Goal: Check status

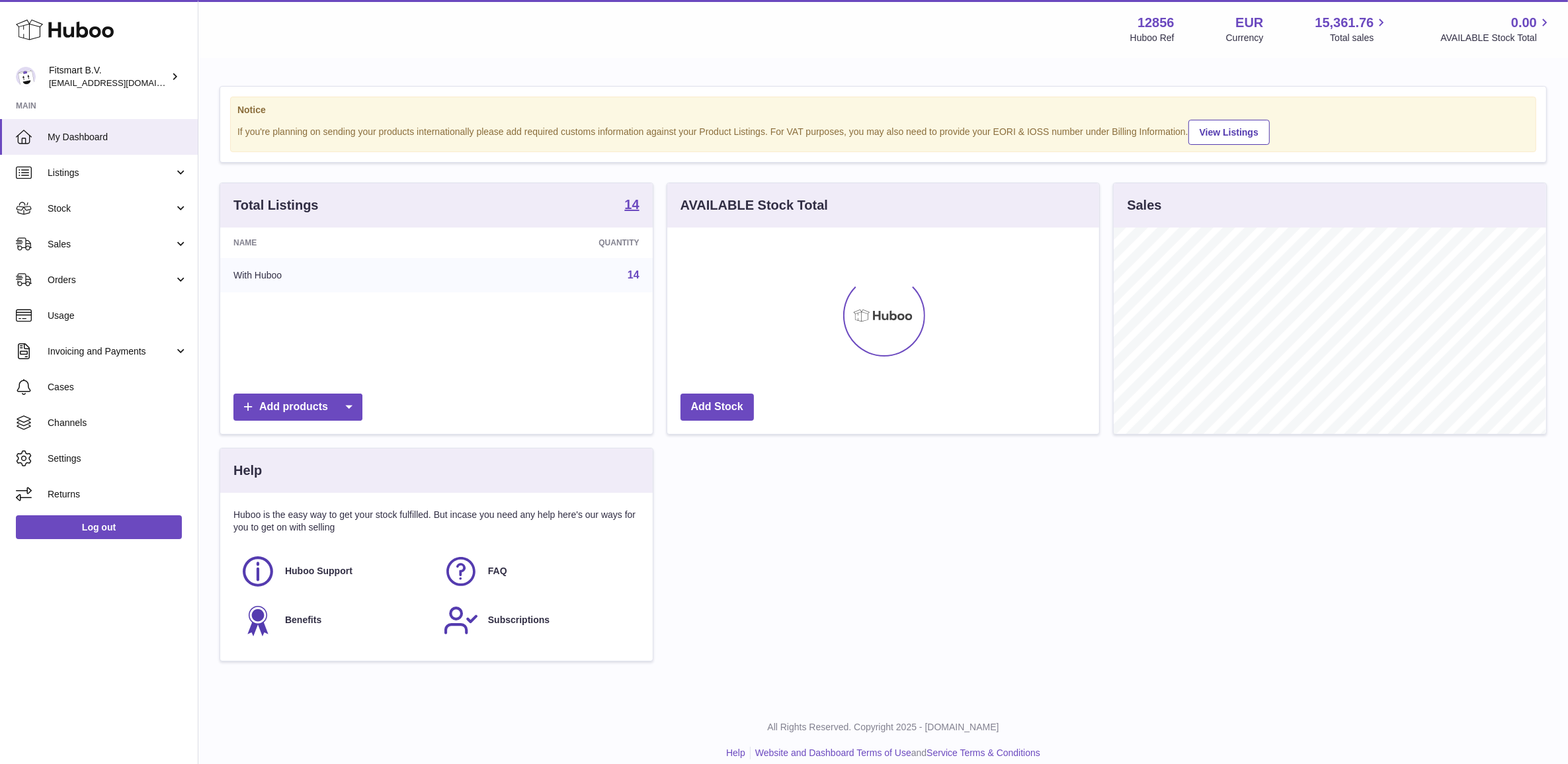
scroll to position [205, 431]
click at [101, 248] on span "Sales" at bounding box center [110, 244] width 126 height 12
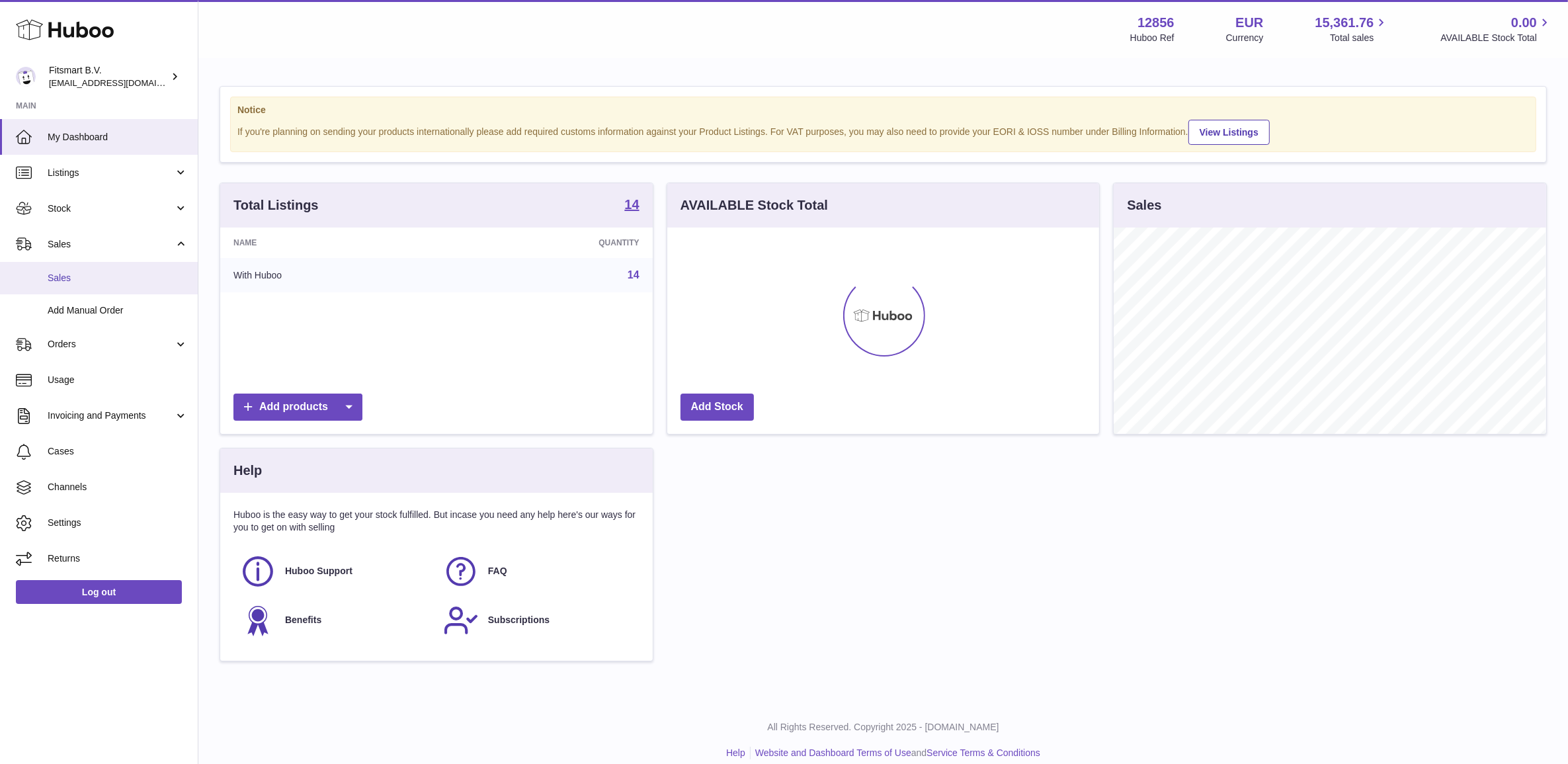
click at [103, 269] on link "Sales" at bounding box center [99, 277] width 198 height 32
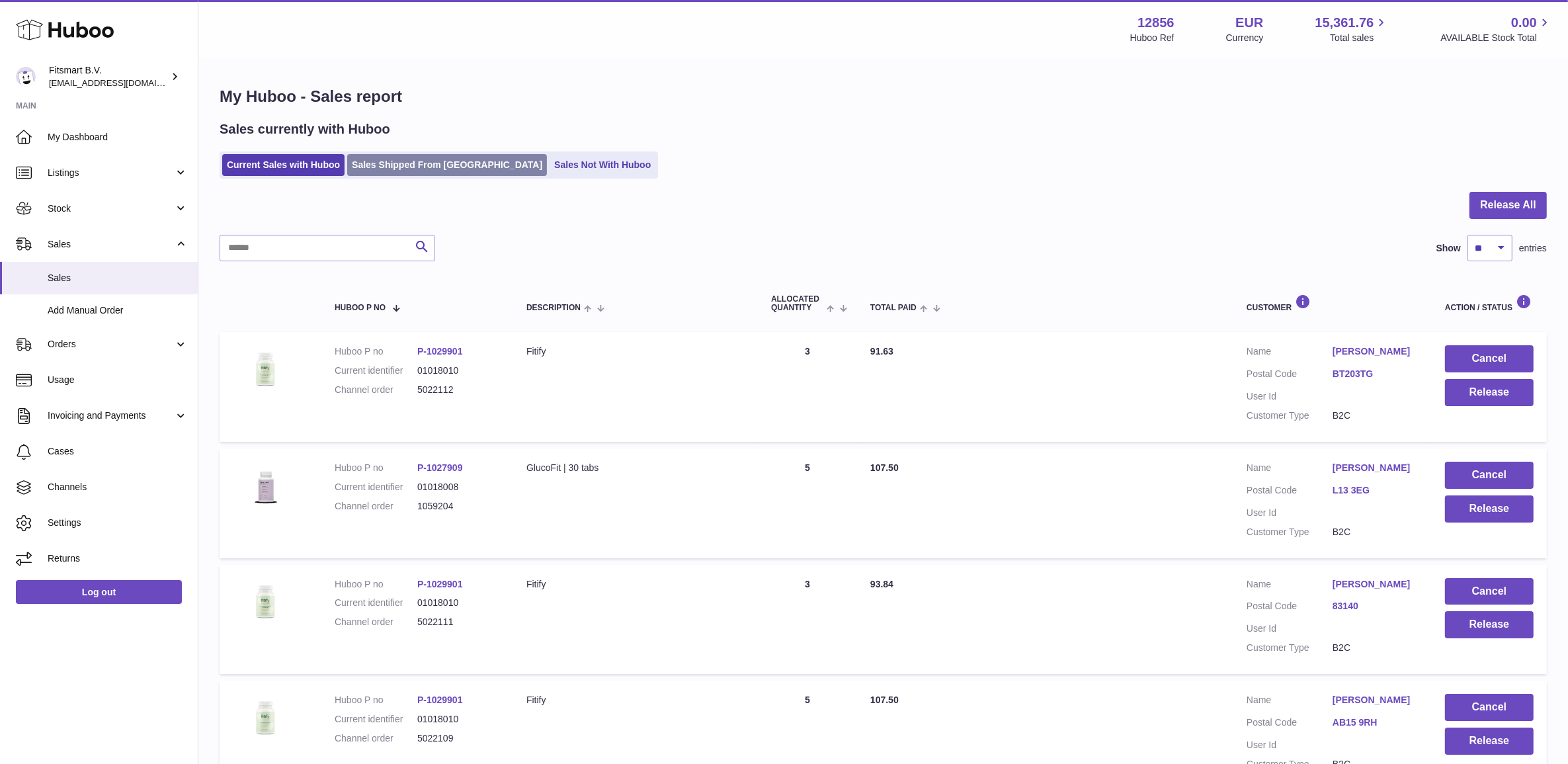
click at [438, 164] on link "Sales Shipped From [GEOGRAPHIC_DATA]" at bounding box center [447, 165] width 200 height 22
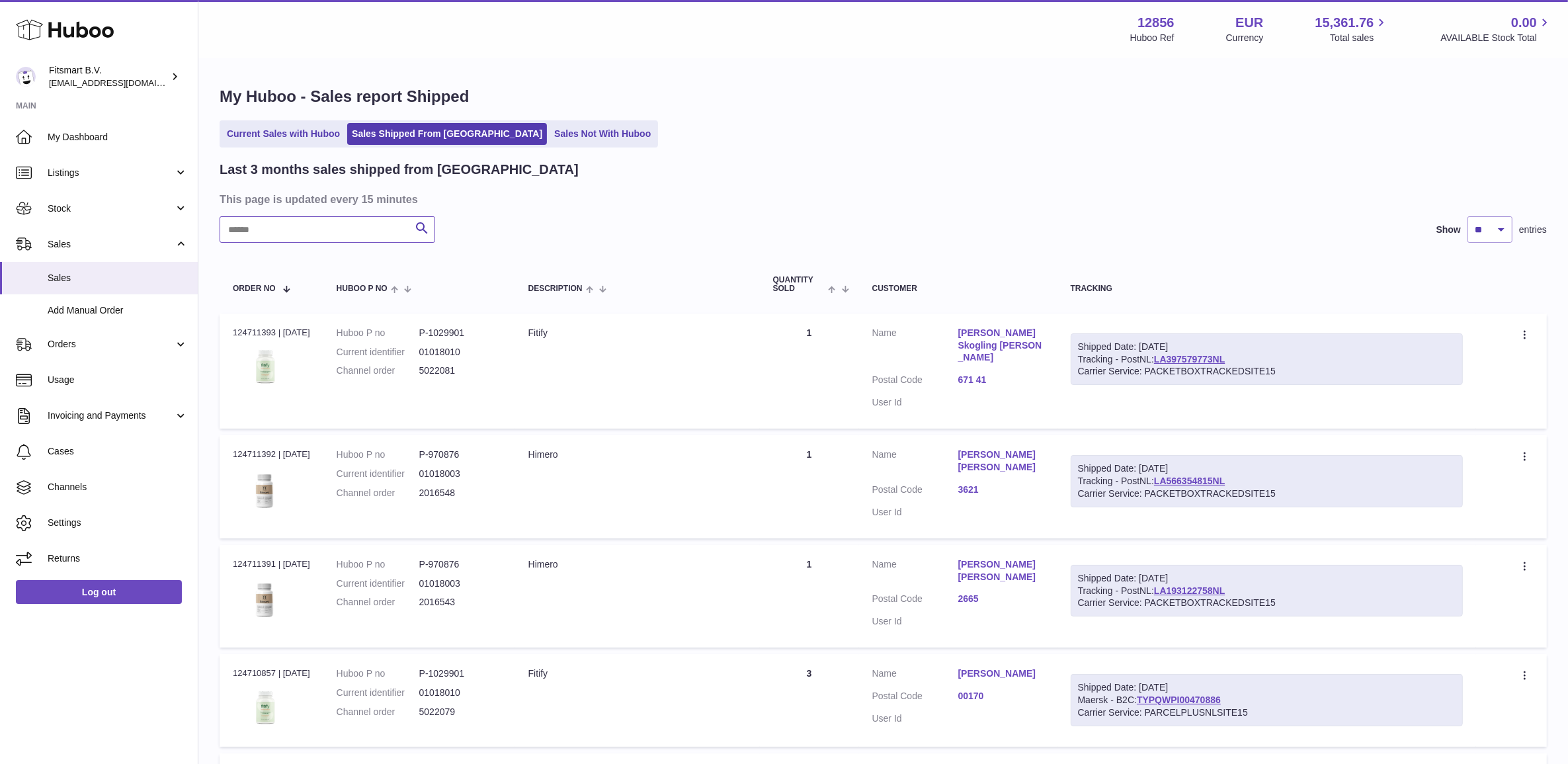
click at [328, 217] on input "text" at bounding box center [327, 229] width 216 height 27
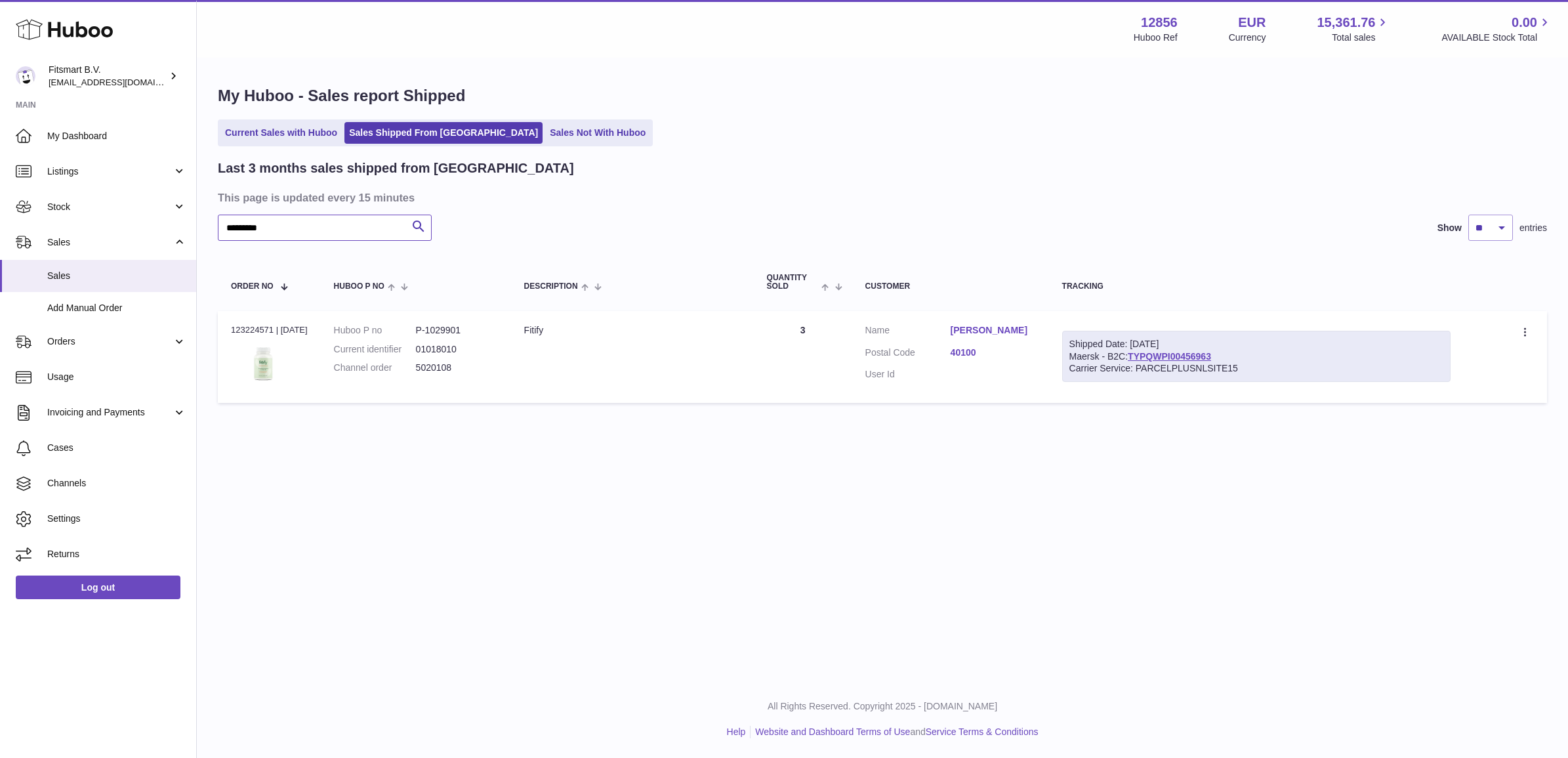
type input "*********"
click at [437, 365] on dd "5020108" at bounding box center [457, 368] width 82 height 12
copy dd "5020108"
click at [242, 325] on div "Order no 123224571 | 21st Aug" at bounding box center [269, 330] width 77 height 12
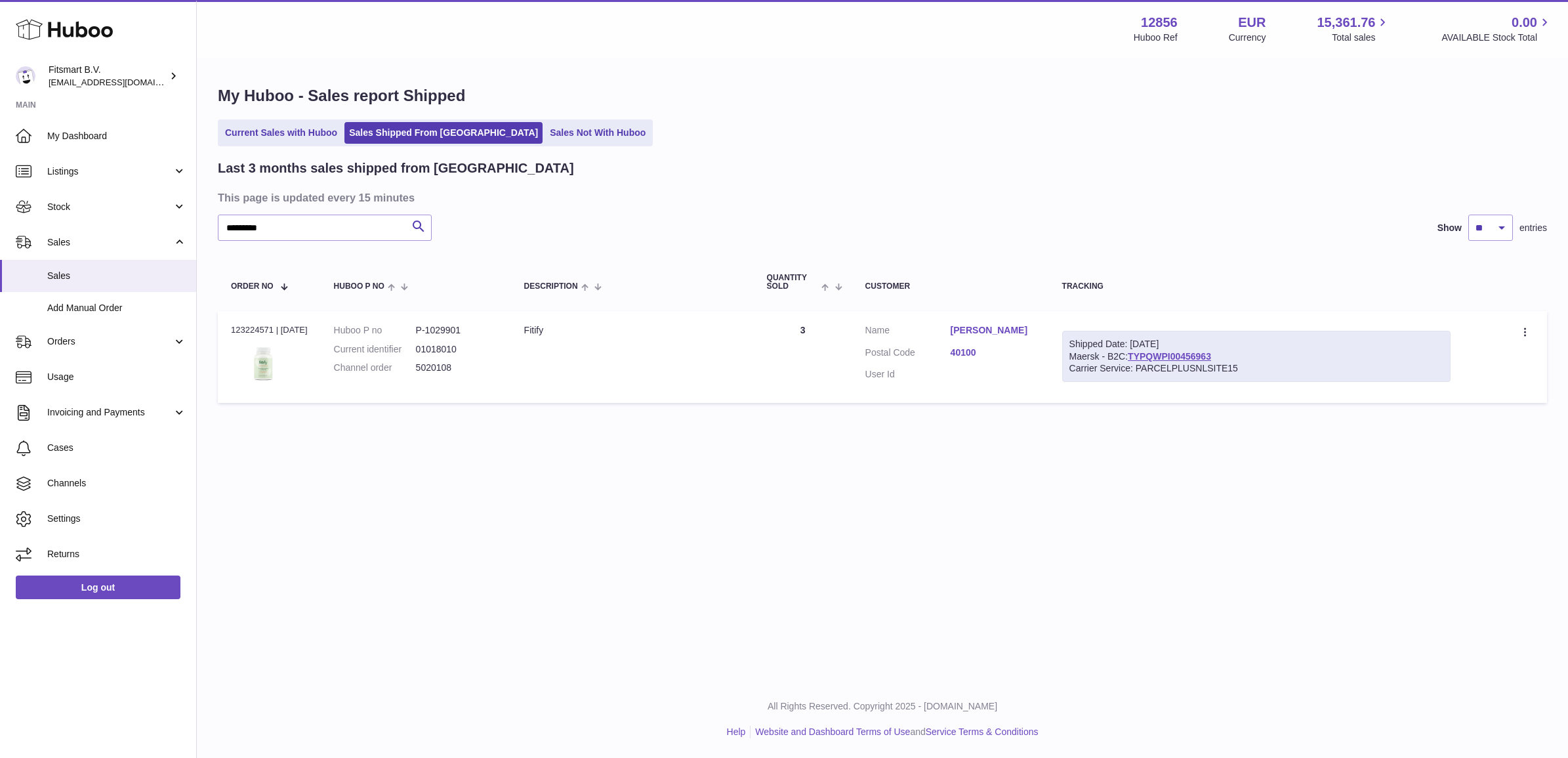
click at [242, 325] on div "Order no 123224571 | 21st Aug" at bounding box center [269, 330] width 77 height 12
copy div "123224571"
click at [277, 225] on input "*********" at bounding box center [325, 227] width 214 height 26
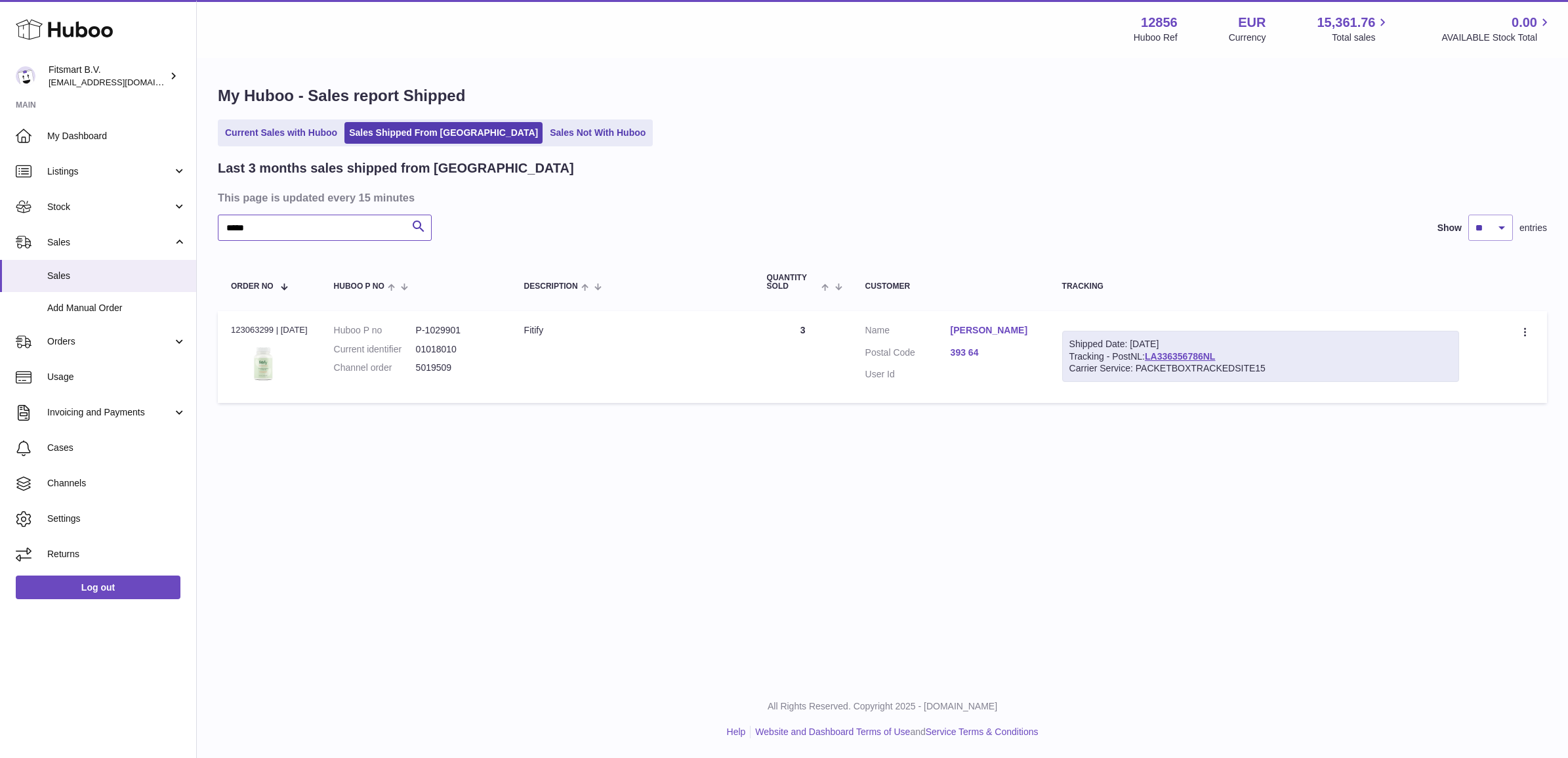
type input "*****"
click at [449, 372] on dd "5019509" at bounding box center [457, 368] width 82 height 12
copy dd "5019509"
click at [454, 364] on dd "5019509" at bounding box center [457, 368] width 82 height 12
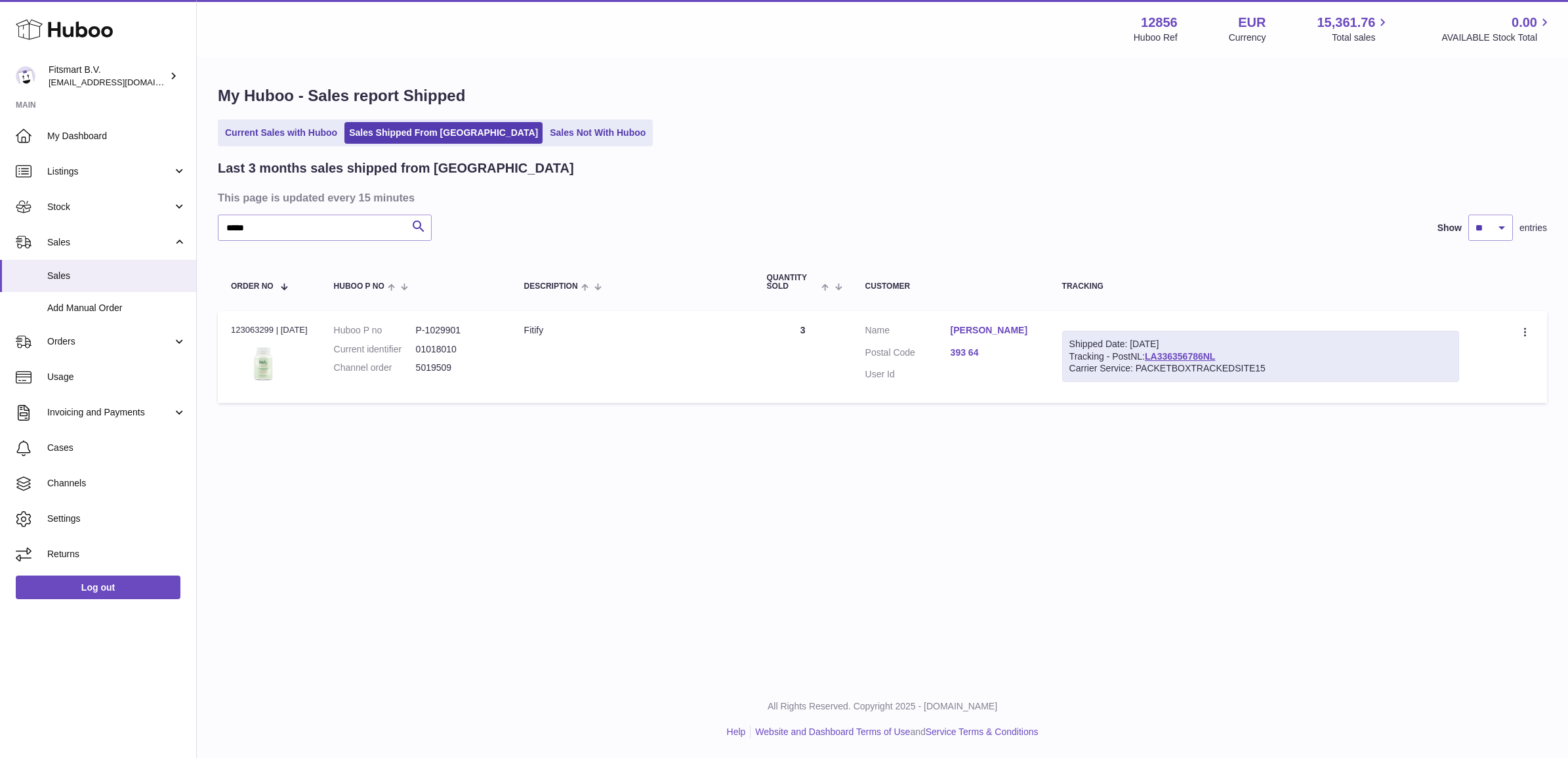
click at [453, 370] on dd "5019509" at bounding box center [457, 368] width 82 height 12
copy dd "5019509"
click at [242, 332] on div "Order no 123063299 | 18th Aug" at bounding box center [269, 330] width 77 height 12
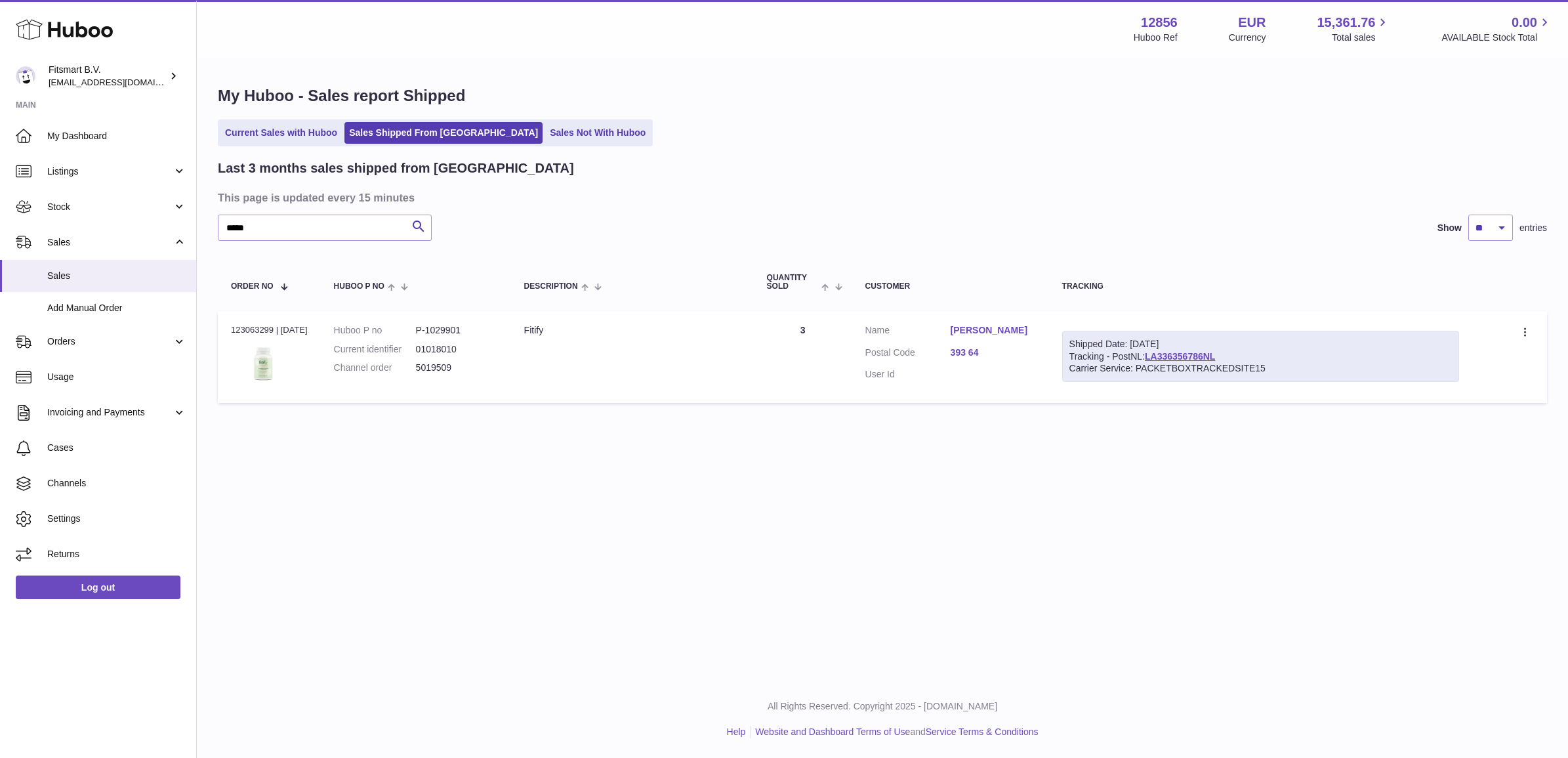
copy div "123063299"
